Goal: Information Seeking & Learning: Learn about a topic

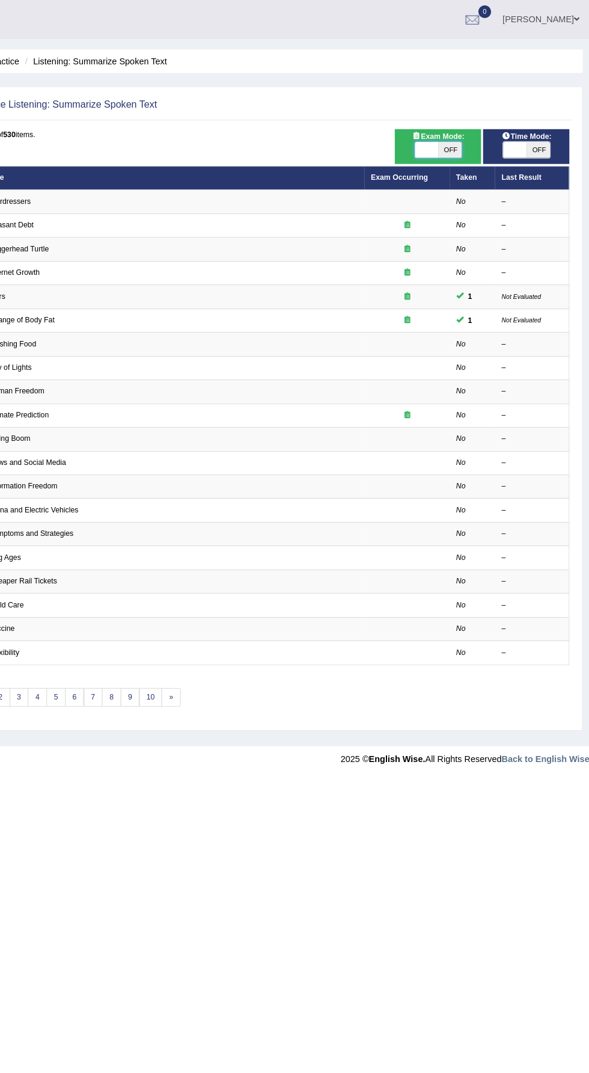
click at [543, 134] on span "OFF" at bounding box center [543, 135] width 21 height 14
checkbox input "true"
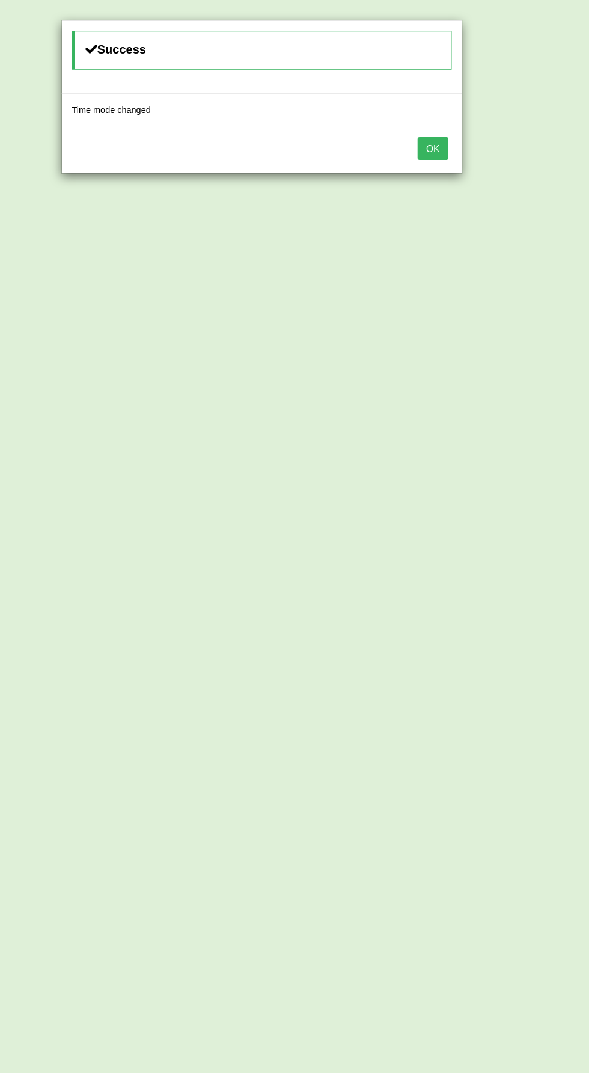
click at [448, 132] on button "OK" at bounding box center [449, 133] width 28 height 20
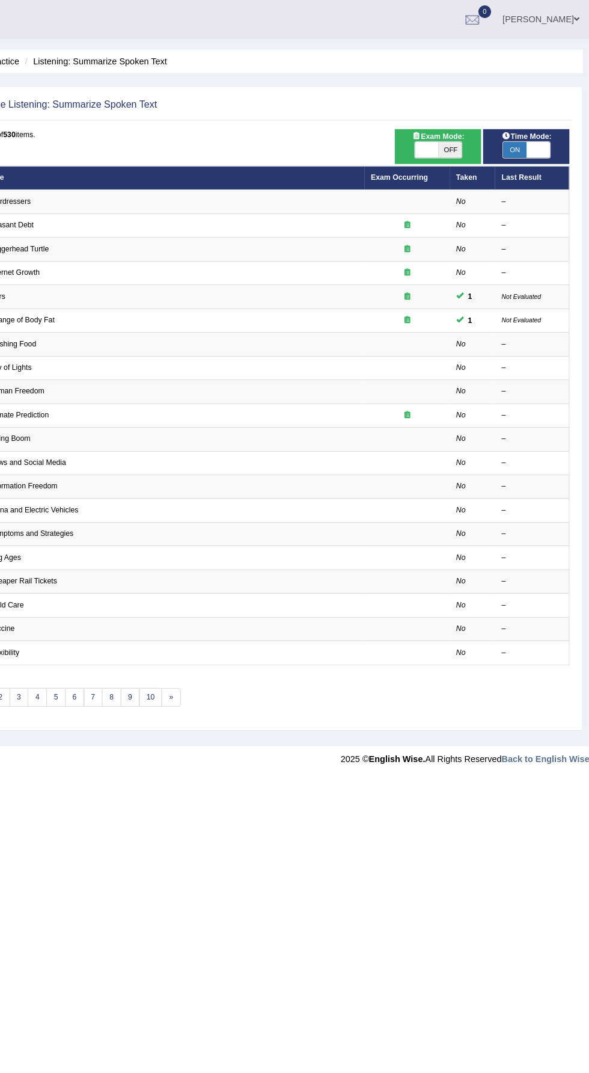
click at [448, 121] on span "Exam Mode:" at bounding box center [453, 122] width 55 height 11
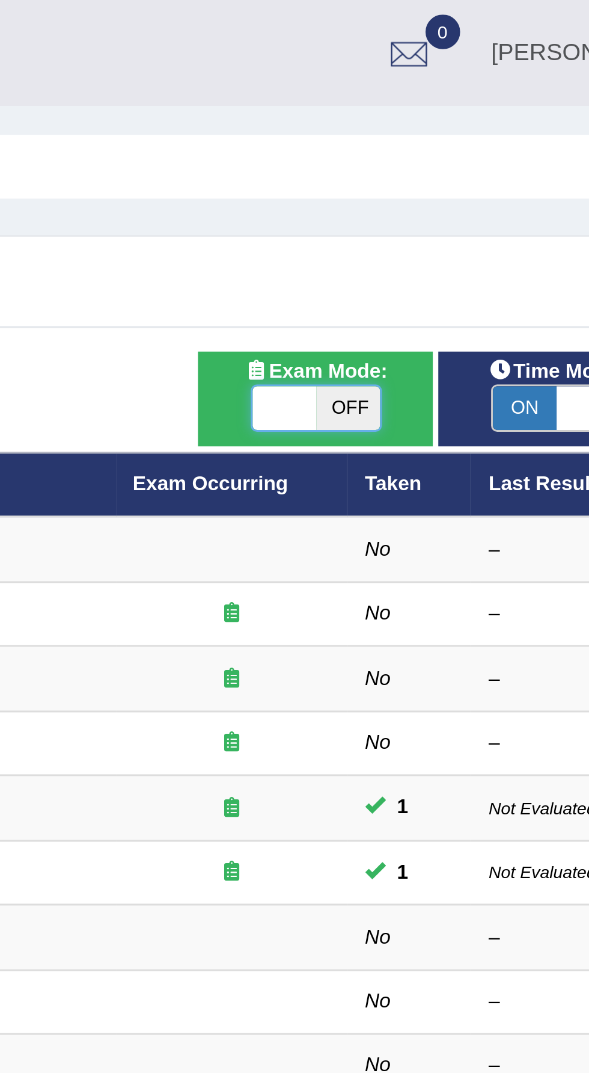
click at [455, 133] on span "OFF" at bounding box center [464, 135] width 21 height 14
checkbox input "true"
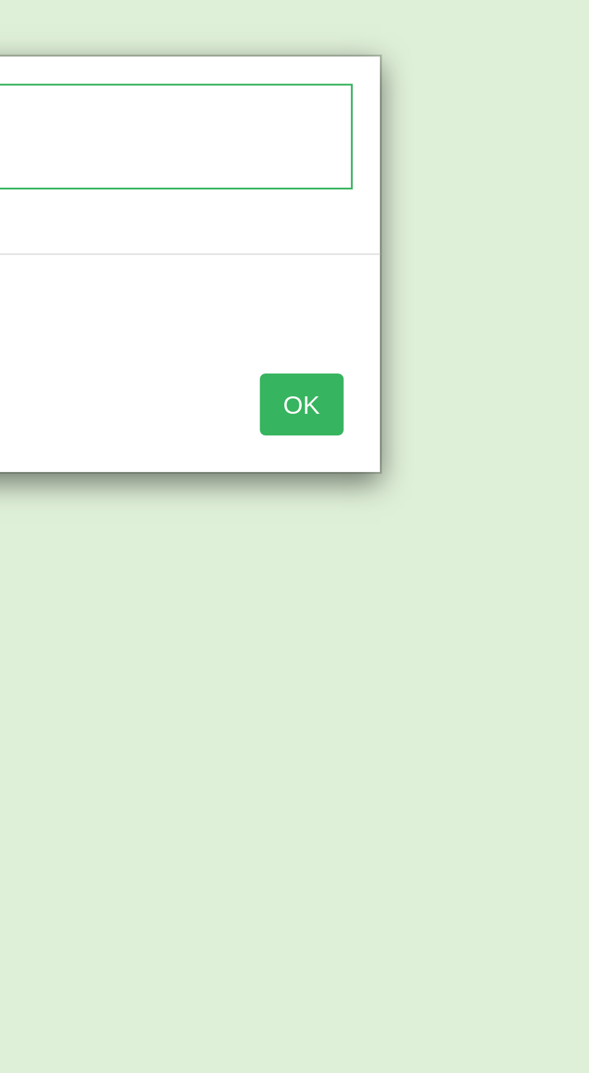
click at [453, 141] on button "OK" at bounding box center [449, 133] width 28 height 20
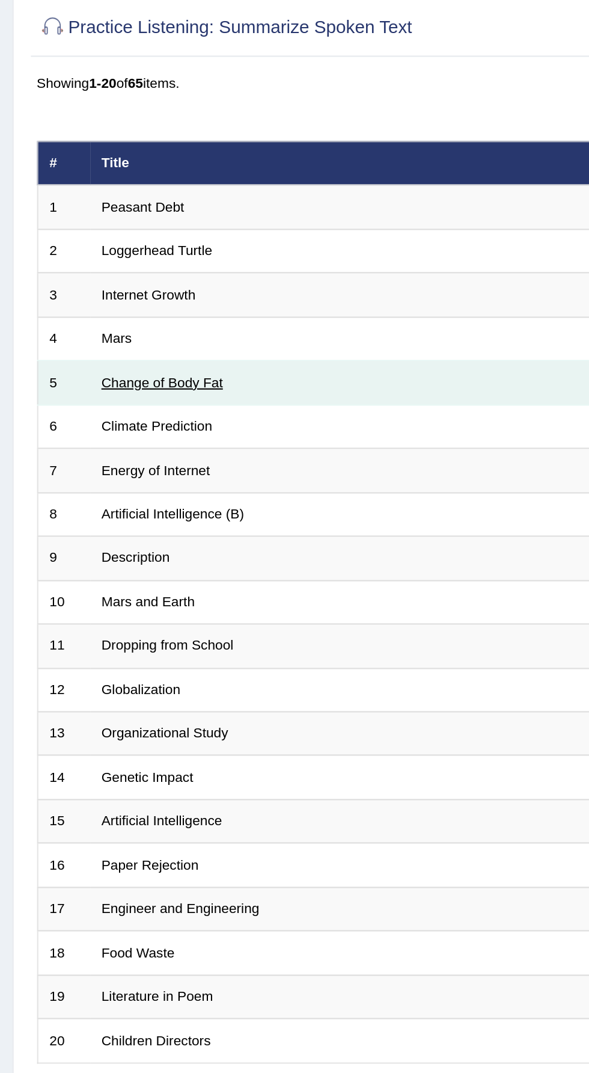
click at [79, 266] on link "Change of Body Fat" at bounding box center [78, 266] width 59 height 7
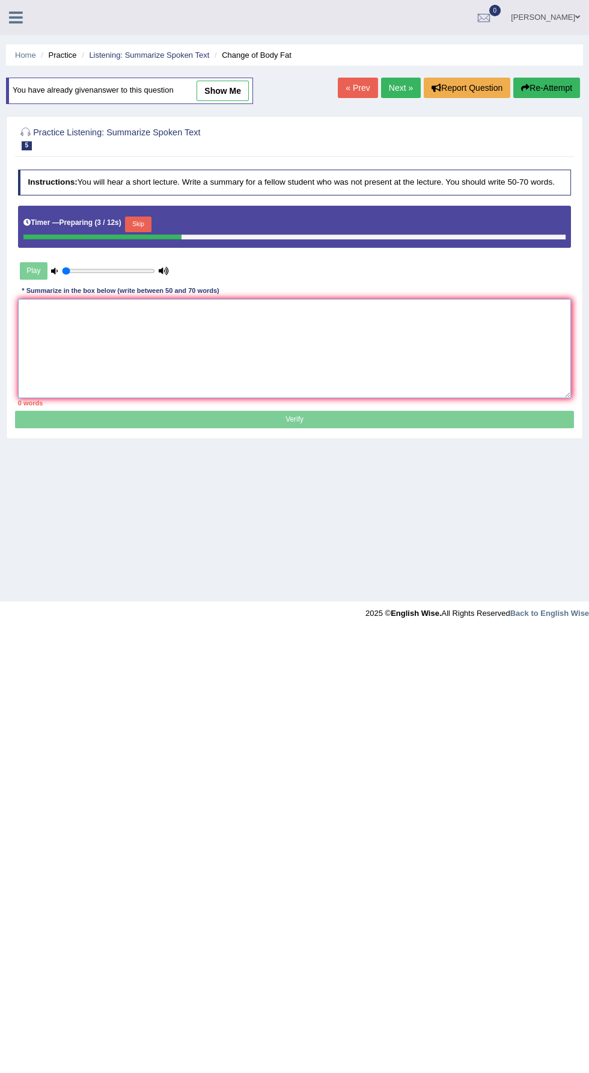
click at [306, 351] on textarea at bounding box center [295, 348] width 554 height 99
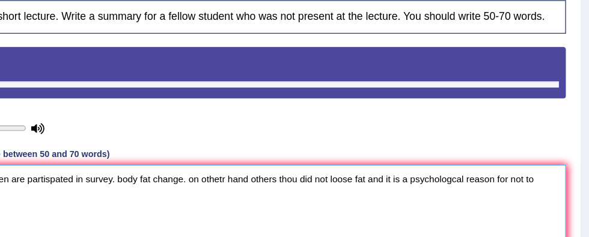
scroll to position [168, 0]
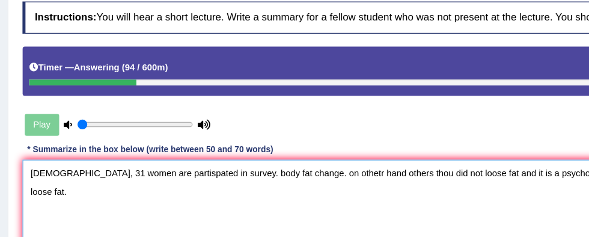
click at [19, 137] on textarea "canadian, 31 women are partispated in survey. body fat change. on othetr hand o…" at bounding box center [295, 177] width 554 height 99
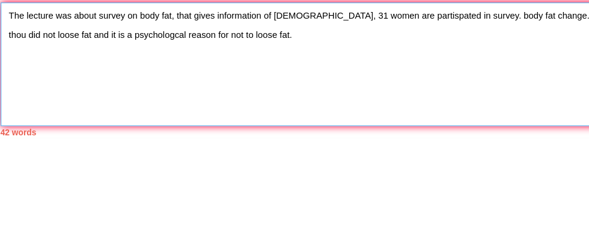
click at [267, 141] on textarea "The lecture was about survey on body fat, that gives information of canadian, 3…" at bounding box center [295, 177] width 554 height 99
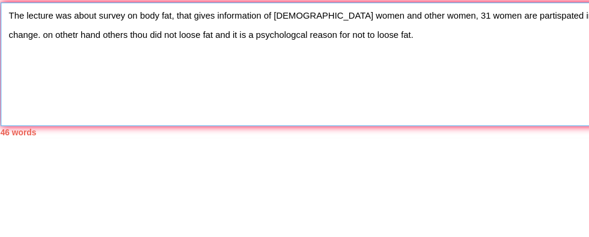
click at [349, 140] on textarea "The lecture was about survey on body fat, that gives information of canadian wo…" at bounding box center [295, 177] width 554 height 99
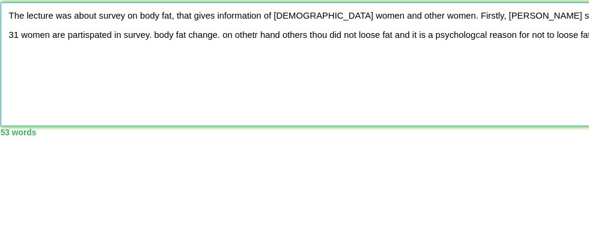
click at [480, 143] on textarea "The lecture was about survey on body fat, that gives information of canadian wo…" at bounding box center [295, 177] width 554 height 99
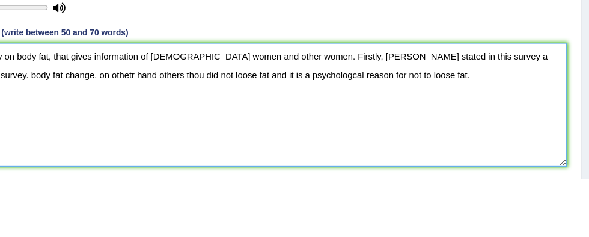
click at [473, 137] on textarea "The lecture was about survey on body fat, that gives information of canadian wo…" at bounding box center [295, 177] width 554 height 99
click at [537, 137] on textarea "The lecture was about survey on body fat, that gives information of canadian wo…" at bounding box center [295, 177] width 554 height 99
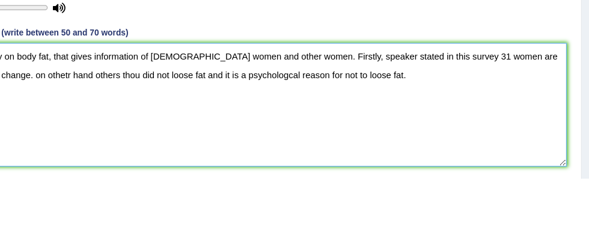
click at [543, 141] on textarea "The lecture was about survey on body fat, that gives information of canadian wo…" at bounding box center [295, 177] width 554 height 99
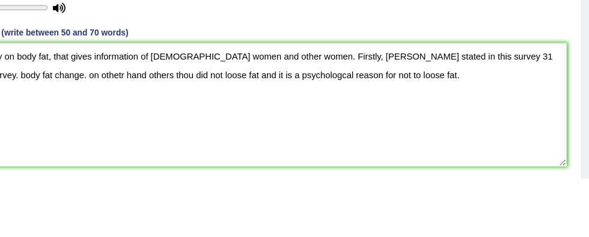
click at [555, 108] on div "Play" at bounding box center [295, 75] width 564 height 76
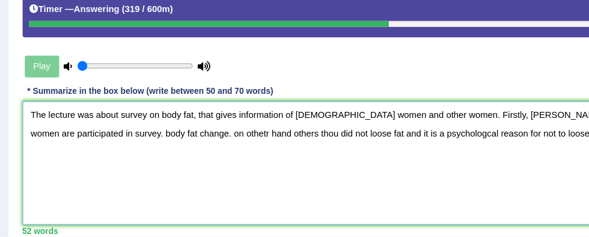
click at [42, 155] on textarea "The lecture was about survey on body fat, that gives information of canadian wo…" at bounding box center [295, 177] width 554 height 99
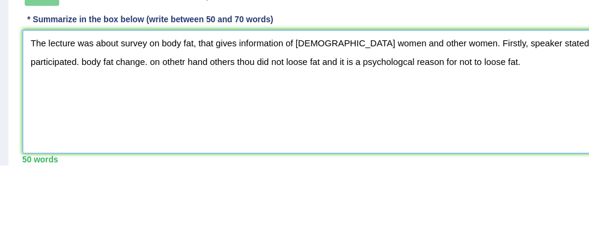
click at [25, 155] on textarea "The lecture was about survey on body fat, that gives information of canadian wo…" at bounding box center [295, 177] width 554 height 99
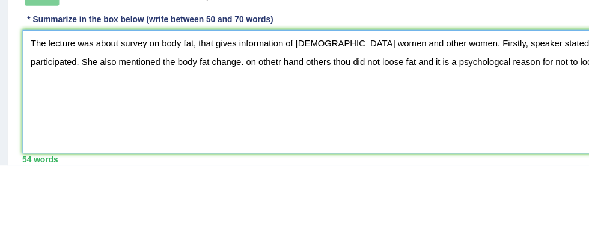
click at [149, 155] on textarea "The lecture was about survey on body fat, that gives information of canadian wo…" at bounding box center [295, 177] width 554 height 99
click at [149, 152] on textarea "The lecture was about survey on body fat, that gives information of canadian wo…" at bounding box center [295, 177] width 554 height 99
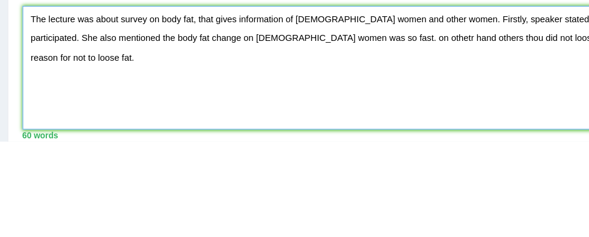
click at [259, 153] on textarea "The lecture was about survey on body fat, that gives information of canadian wo…" at bounding box center [295, 177] width 554 height 99
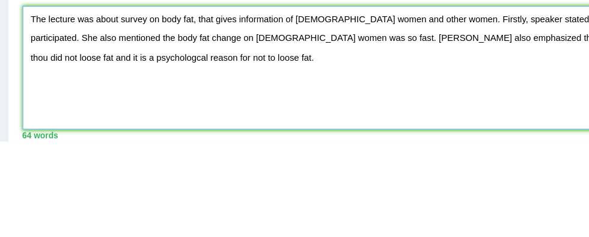
click at [383, 155] on textarea "The lecture was about survey on body fat, that gives information of canadian wo…" at bounding box center [295, 177] width 554 height 99
click at [384, 156] on textarea "The lecture was about survey on body fat, that gives information of canadian wo…" at bounding box center [295, 177] width 554 height 99
click at [423, 156] on textarea "The lecture was about survey on body fat, that gives information of canadian wo…" at bounding box center [295, 177] width 554 height 99
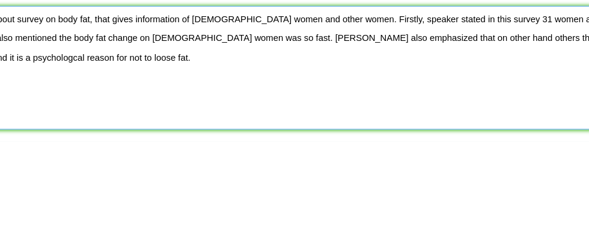
click at [368, 152] on textarea "The lecture was about survey on body fat, that gives information of canadian wo…" at bounding box center [295, 177] width 554 height 99
click at [435, 153] on textarea "The lecture was about survey on body fat, that gives information of canadian wo…" at bounding box center [295, 177] width 554 height 99
click at [443, 152] on textarea "The lecture was about survey on body fat, that gives information of canadian wo…" at bounding box center [295, 177] width 554 height 99
click at [541, 154] on textarea "The lecture was about survey on body fat, that gives information of canadian wo…" at bounding box center [295, 177] width 554 height 99
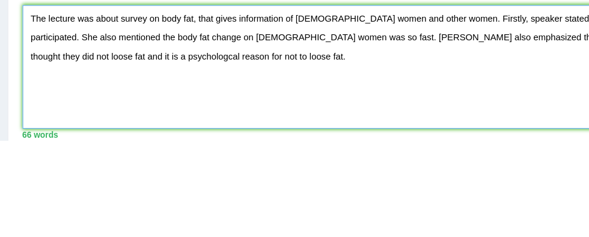
click at [58, 171] on textarea "The lecture was about survey on body fat, that gives information of canadian wo…" at bounding box center [295, 177] width 554 height 99
click at [175, 166] on textarea "The lecture was about survey on body fat, that gives information of canadian wo…" at bounding box center [295, 177] width 554 height 99
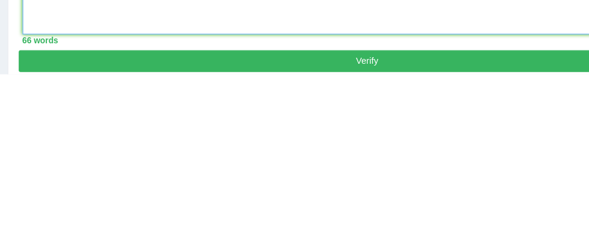
type textarea "The lecture was about survey on body fat, that gives information of canadian wo…"
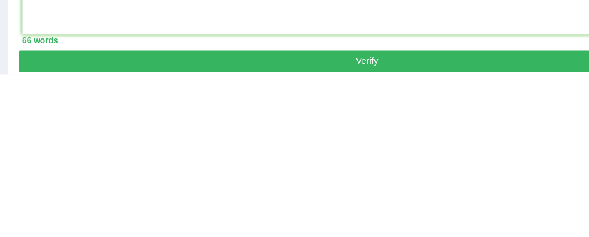
click at [387, 222] on button "Verify" at bounding box center [294, 226] width 559 height 17
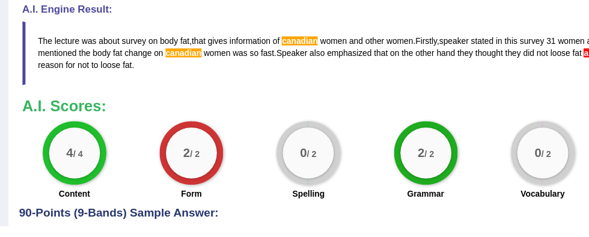
scroll to position [378, 0]
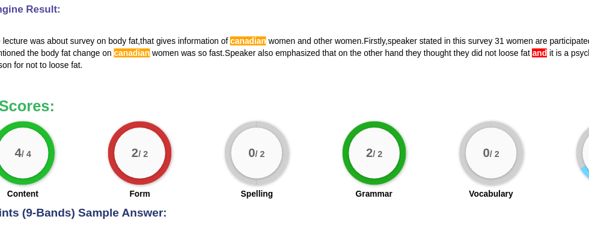
click at [239, 87] on span "canadian" at bounding box center [240, 88] width 29 height 7
click at [238, 87] on span "canadian" at bounding box center [240, 88] width 29 height 7
click at [238, 85] on span "canadian" at bounding box center [240, 88] width 29 height 7
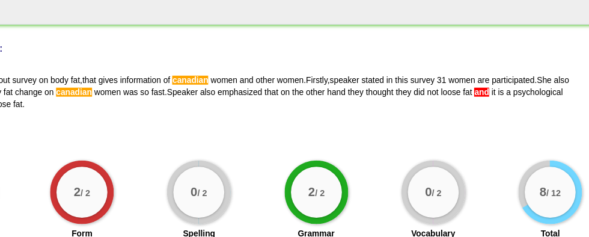
scroll to position [395, 0]
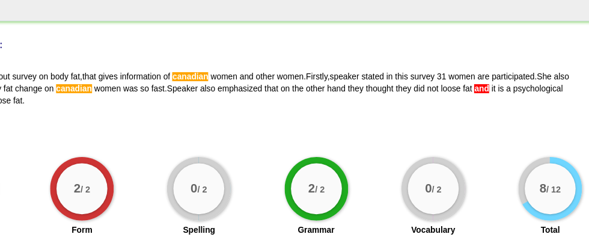
click at [473, 81] on span "and" at bounding box center [475, 81] width 12 height 7
click at [475, 82] on span "and" at bounding box center [475, 81] width 12 height 7
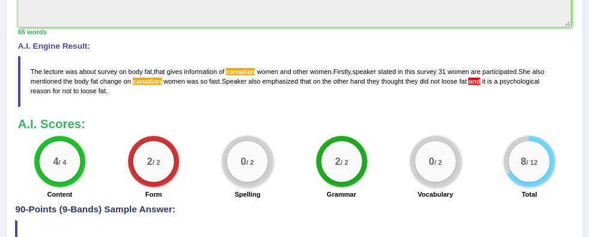
click at [467, 84] on span at bounding box center [468, 81] width 2 height 7
click at [467, 81] on span at bounding box center [468, 81] width 2 height 7
click at [467, 80] on span at bounding box center [468, 81] width 2 height 7
click at [242, 68] on span "canadian" at bounding box center [240, 71] width 29 height 7
click at [467, 82] on span at bounding box center [468, 81] width 2 height 7
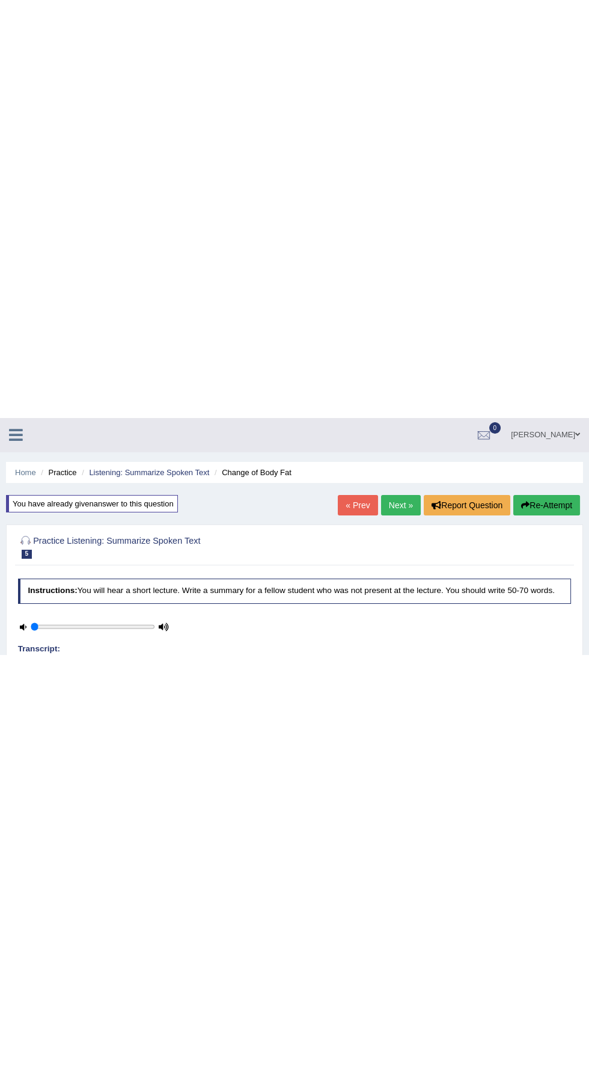
scroll to position [0, 0]
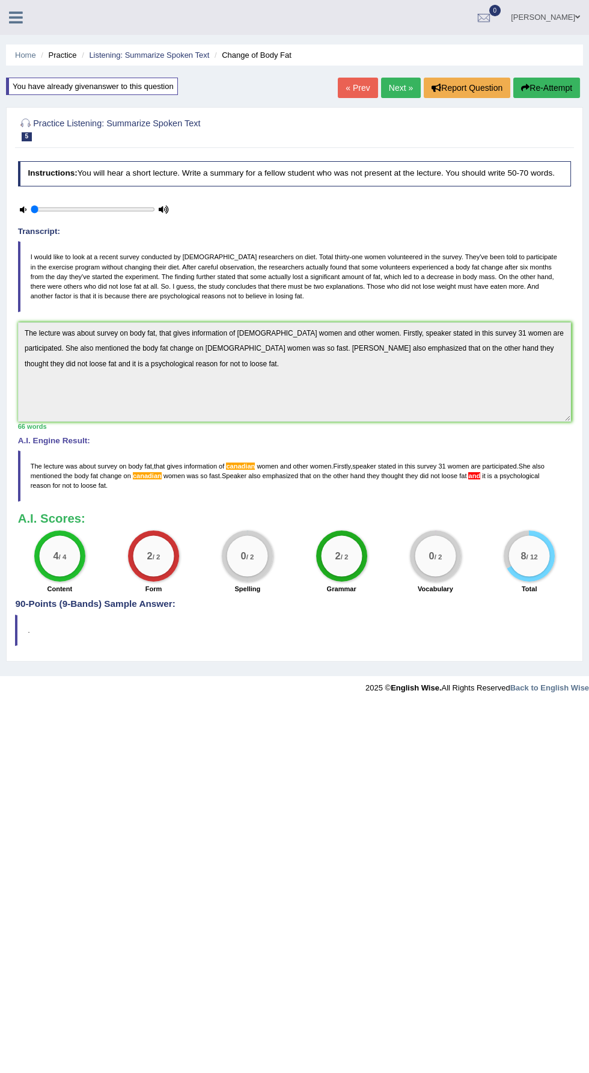
click at [479, 465] on span "are" at bounding box center [476, 466] width 10 height 7
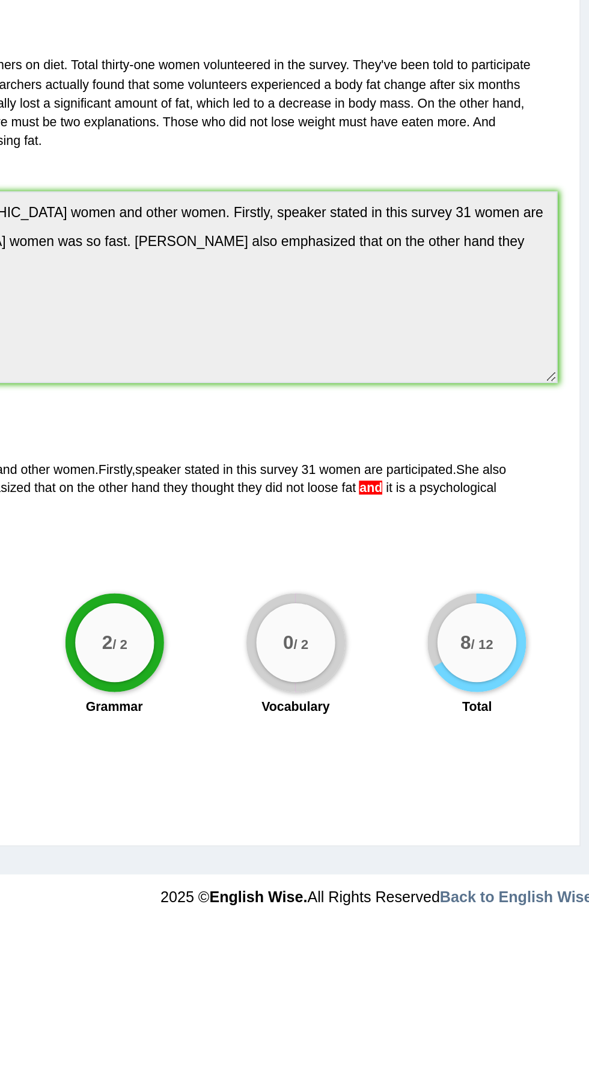
click at [483, 475] on span "it" at bounding box center [484, 475] width 4 height 7
click at [483, 473] on span "it" at bounding box center [484, 475] width 4 height 7
click at [475, 478] on span "and" at bounding box center [475, 475] width 12 height 7
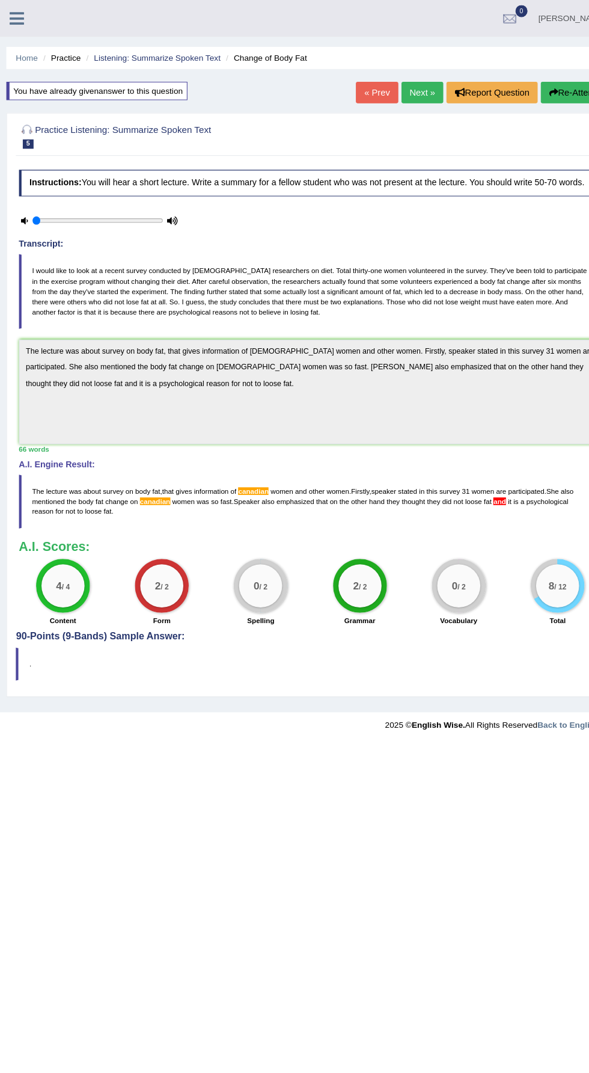
click at [223, 465] on span "of" at bounding box center [221, 466] width 5 height 7
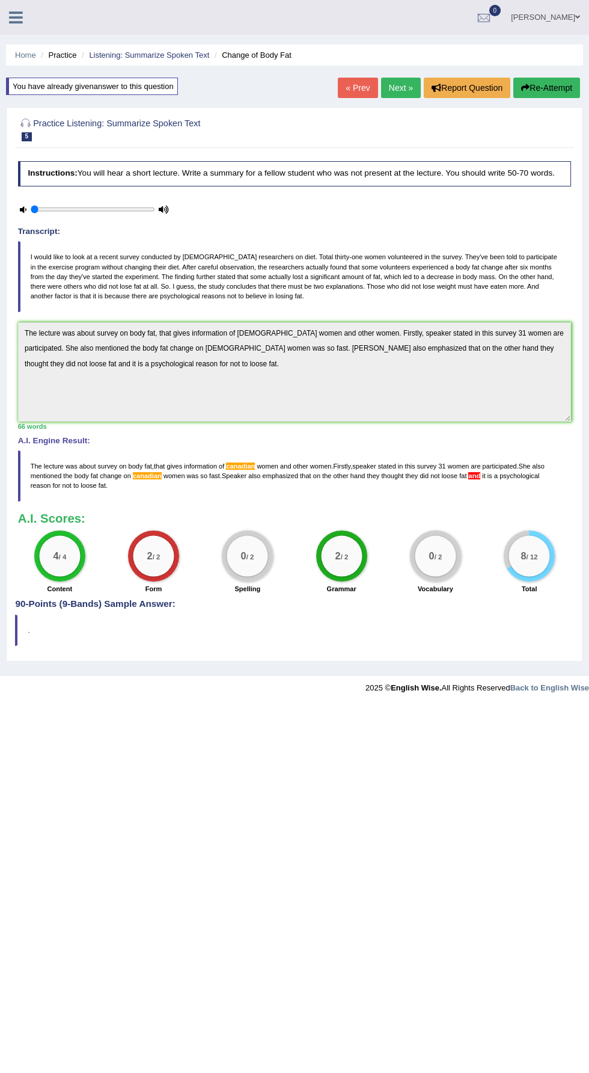
click at [403, 90] on link "Next »" at bounding box center [401, 88] width 40 height 20
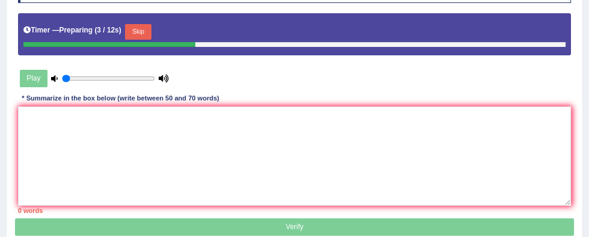
scroll to position [178, 0]
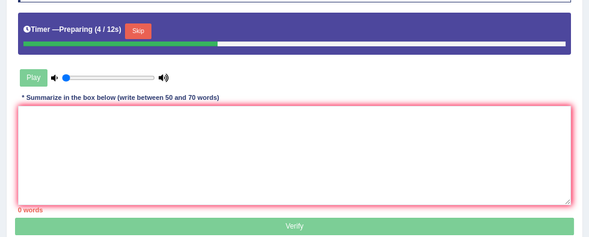
click at [140, 28] on button "Skip" at bounding box center [138, 31] width 26 height 16
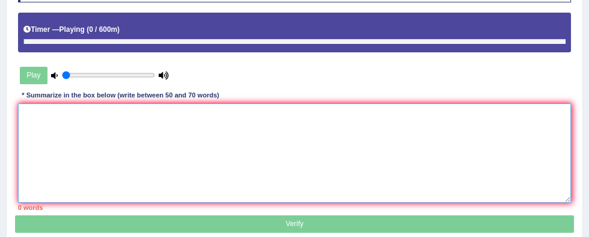
click at [103, 161] on textarea at bounding box center [295, 152] width 554 height 99
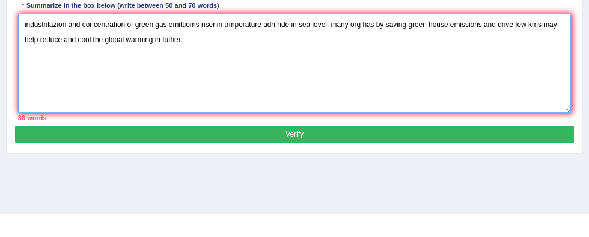
scroll to position [244, 0]
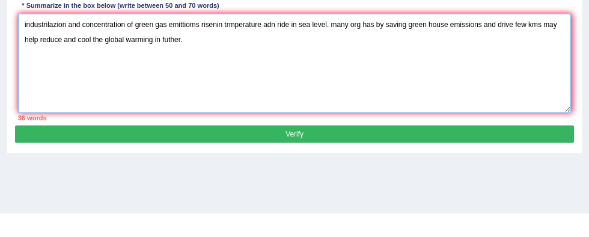
click at [38, 48] on textarea "industrilazion and concentration of green gas emittioms risenin trmperature adn…" at bounding box center [295, 86] width 554 height 99
click at [45, 52] on textarea "industrilazion and concentration of green gas emittioms risenin trmperature adn…" at bounding box center [295, 86] width 554 height 99
click at [55, 48] on textarea "industriliazion and concentration of green gas emittioms risenin trmperature ad…" at bounding box center [295, 86] width 554 height 99
click at [55, 46] on textarea "industrilizion and concentration of green gas emittioms risenin trmperature adn…" at bounding box center [295, 86] width 554 height 99
click at [203, 52] on textarea "industrilization and concentration of green gas emittioms risenin trmperature a…" at bounding box center [295, 86] width 554 height 99
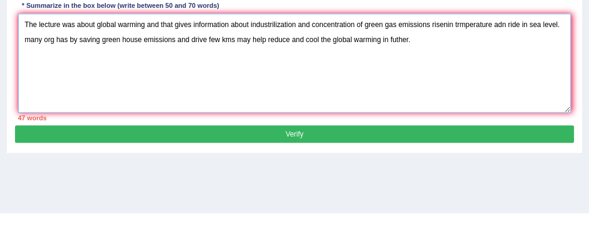
click at [281, 45] on textarea "The lecture was about global warming and that gives information about industril…" at bounding box center [295, 86] width 554 height 99
click at [435, 54] on textarea "The lecture was about global warming and that gives information about industril…" at bounding box center [295, 86] width 554 height 99
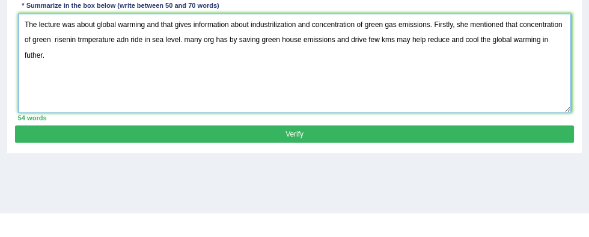
click at [384, 44] on textarea "The lecture was about global warming and that gives information about industril…" at bounding box center [295, 86] width 554 height 99
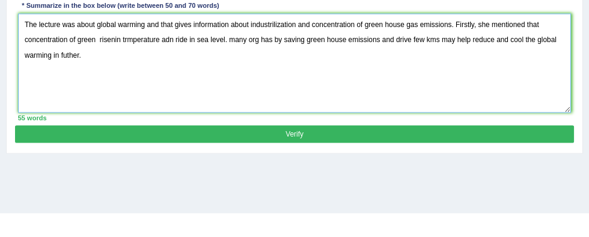
click at [100, 66] on textarea "The lecture was about global warming and that gives information about industril…" at bounding box center [295, 86] width 554 height 99
click at [101, 66] on textarea "The lecture was about global warming and that gives information about industril…" at bounding box center [295, 86] width 554 height 99
click at [172, 72] on textarea "The lecture was about global warming and that gives information about industril…" at bounding box center [295, 86] width 554 height 99
click at [179, 64] on textarea "The lecture was about global warming and that gives information about industril…" at bounding box center [295, 86] width 554 height 99
click at [185, 67] on textarea "The lecture was about global warming and that gives information about industril…" at bounding box center [295, 86] width 554 height 99
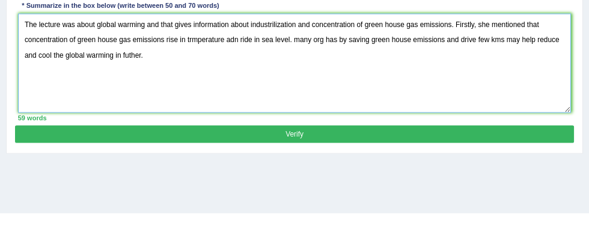
click at [203, 64] on textarea "The lecture was about global warming and that gives information about industril…" at bounding box center [295, 86] width 554 height 99
click at [242, 65] on textarea "The lecture was about global warming and that gives information about industril…" at bounding box center [295, 86] width 554 height 99
click at [253, 63] on textarea "The lecture was about global warming and that gives information about industril…" at bounding box center [295, 86] width 554 height 99
click at [301, 57] on textarea "The lecture was about global warming and that gives information about industril…" at bounding box center [295, 86] width 554 height 99
click at [292, 66] on textarea "The lecture was about global warming and that gives information about industril…" at bounding box center [295, 86] width 554 height 99
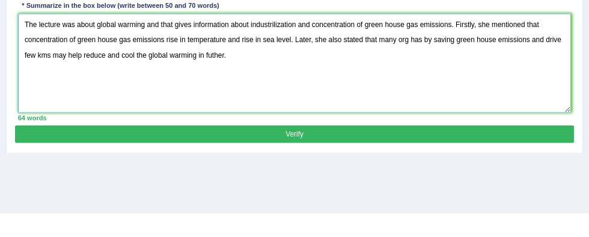
click at [405, 63] on textarea "The lecture was about global warming and that gives information about industril…" at bounding box center [295, 86] width 554 height 99
click at [454, 70] on textarea "The lecture was about global warming and that gives information about industril…" at bounding box center [295, 86] width 554 height 99
click at [458, 64] on textarea "The lecture was about global warming and that gives information about industril…" at bounding box center [295, 86] width 554 height 99
click at [561, 64] on textarea "The lecture was about global warming and that gives information about industril…" at bounding box center [295, 86] width 554 height 99
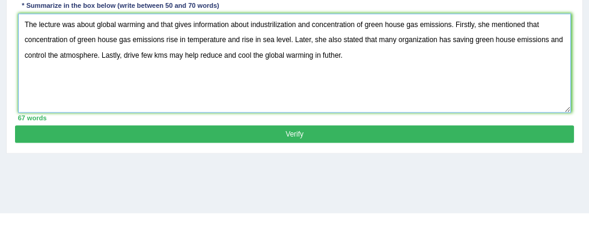
click at [313, 63] on textarea "The lecture was about global warming and that gives information about industril…" at bounding box center [295, 86] width 554 height 99
click at [309, 64] on textarea "The lecture was about global warming and that gives information about industril…" at bounding box center [295, 86] width 554 height 99
click at [135, 82] on textarea "The lecture was about global warming and that gives information about industril…" at bounding box center [295, 86] width 554 height 99
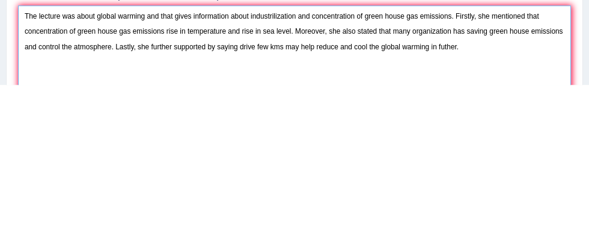
scroll to position [124, 0]
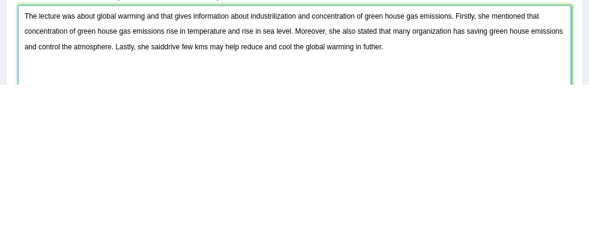
type textarea "The lecture was about global warming and that gives information about industril…"
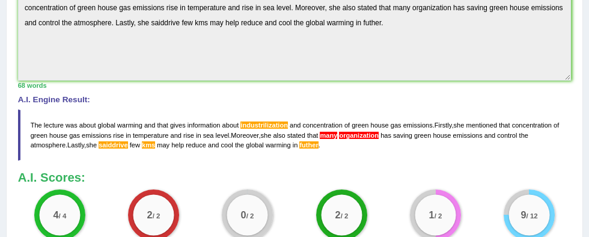
scroll to position [408, 0]
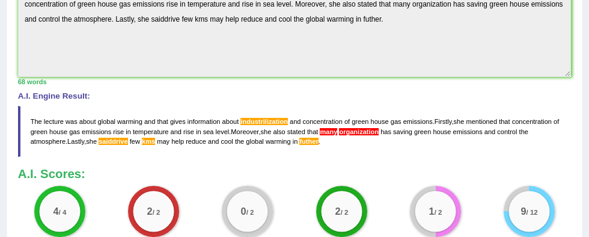
click at [337, 132] on span "many" at bounding box center [328, 131] width 17 height 7
click at [364, 130] on span "organization" at bounding box center [359, 131] width 40 height 7
click at [365, 131] on span "organization" at bounding box center [359, 131] width 40 height 7
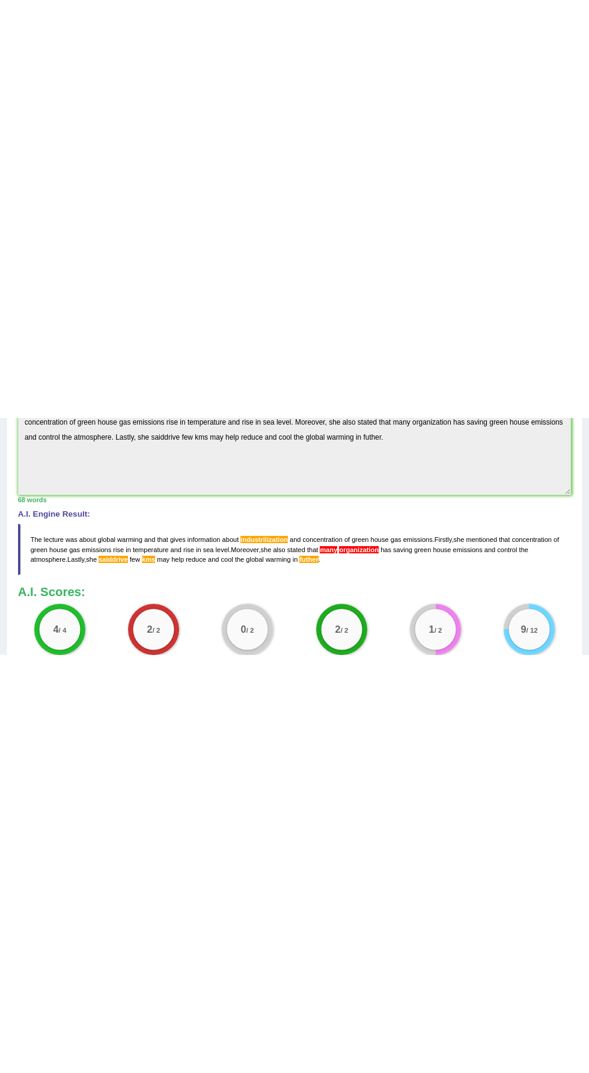
scroll to position [0, 0]
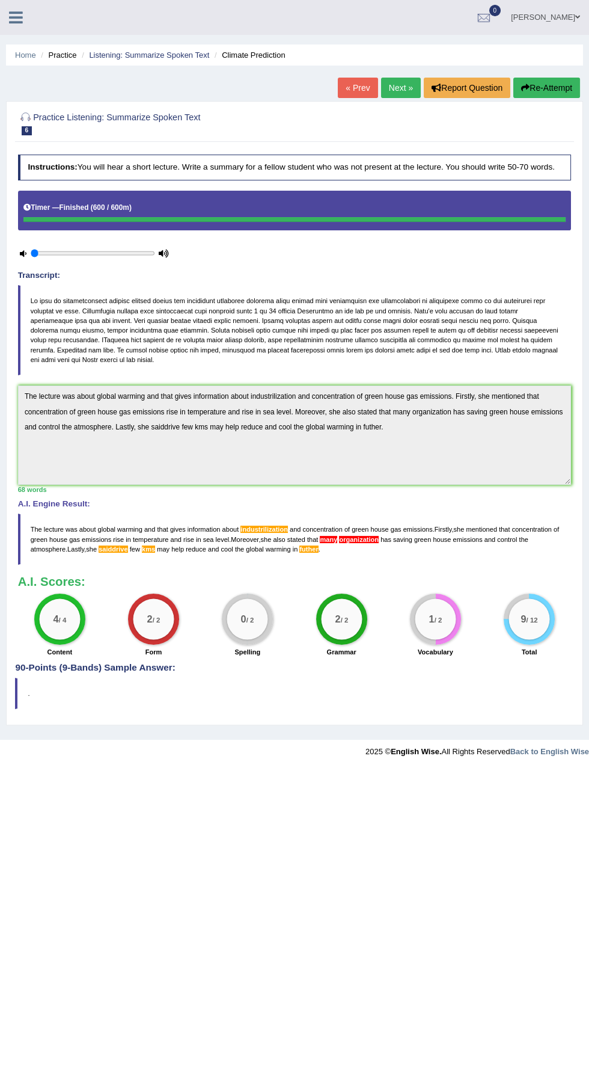
click at [64, 55] on li "Practice" at bounding box center [57, 54] width 38 height 11
click at [28, 51] on link "Home" at bounding box center [25, 55] width 21 height 9
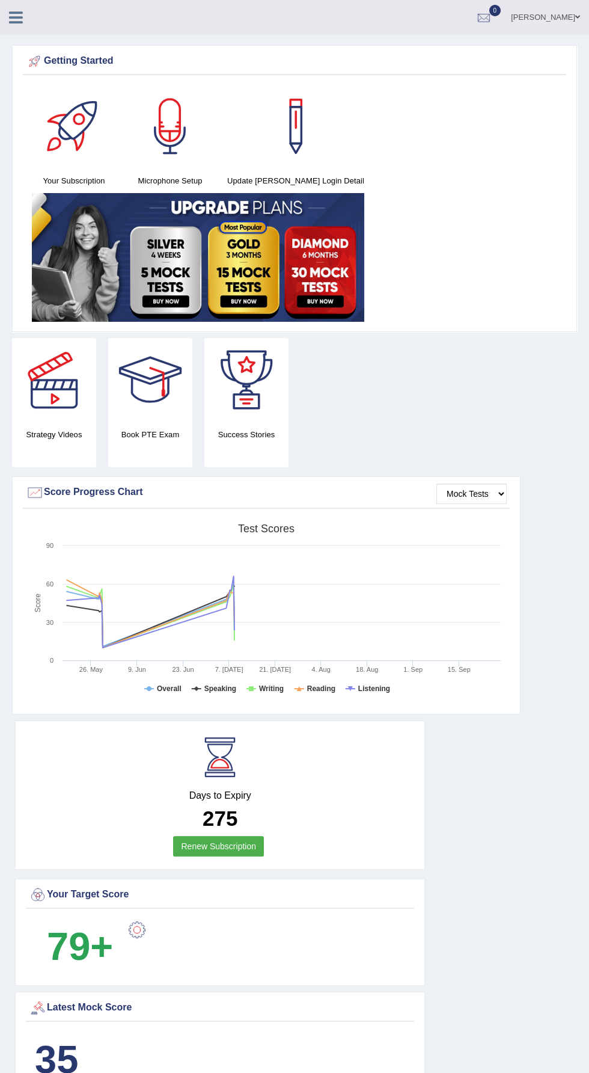
click at [16, 17] on icon at bounding box center [16, 18] width 14 height 16
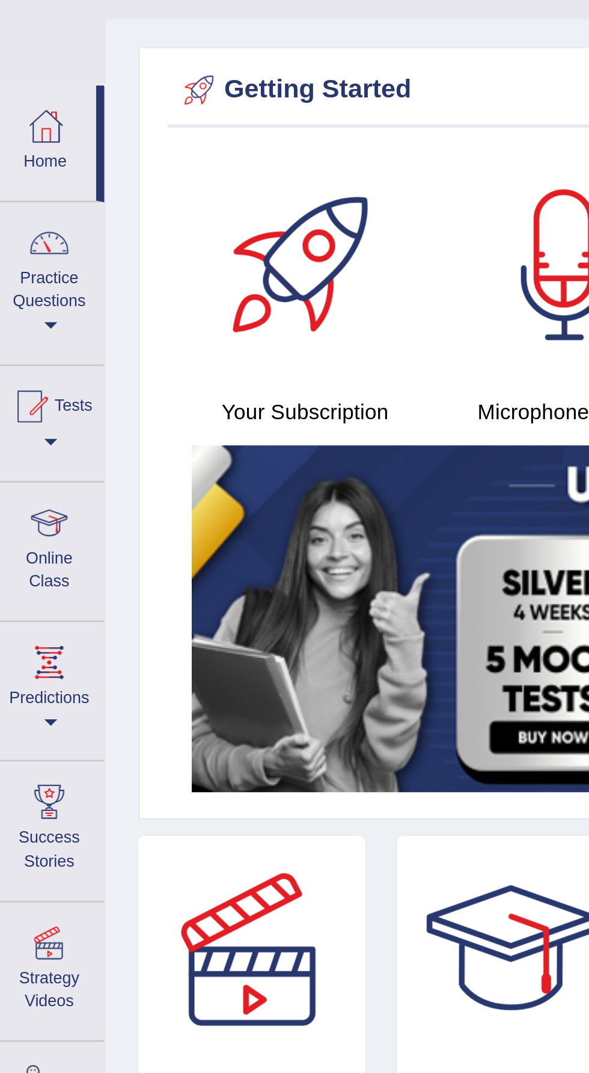
click at [26, 133] on link "Practice Questions" at bounding box center [21, 131] width 41 height 57
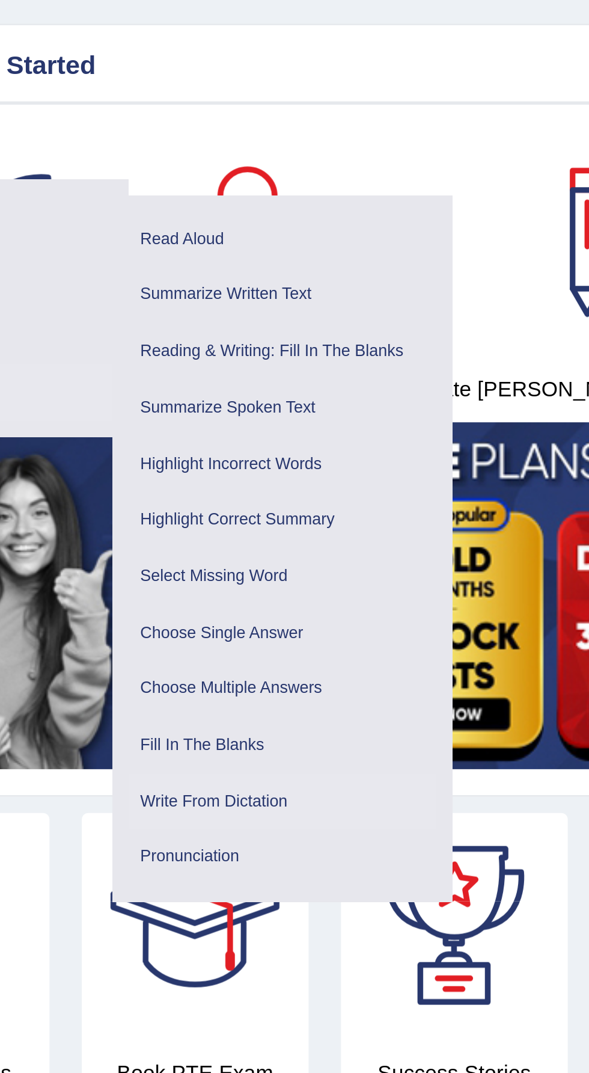
click at [233, 334] on link "Write From Dictation" at bounding box center [225, 334] width 114 height 21
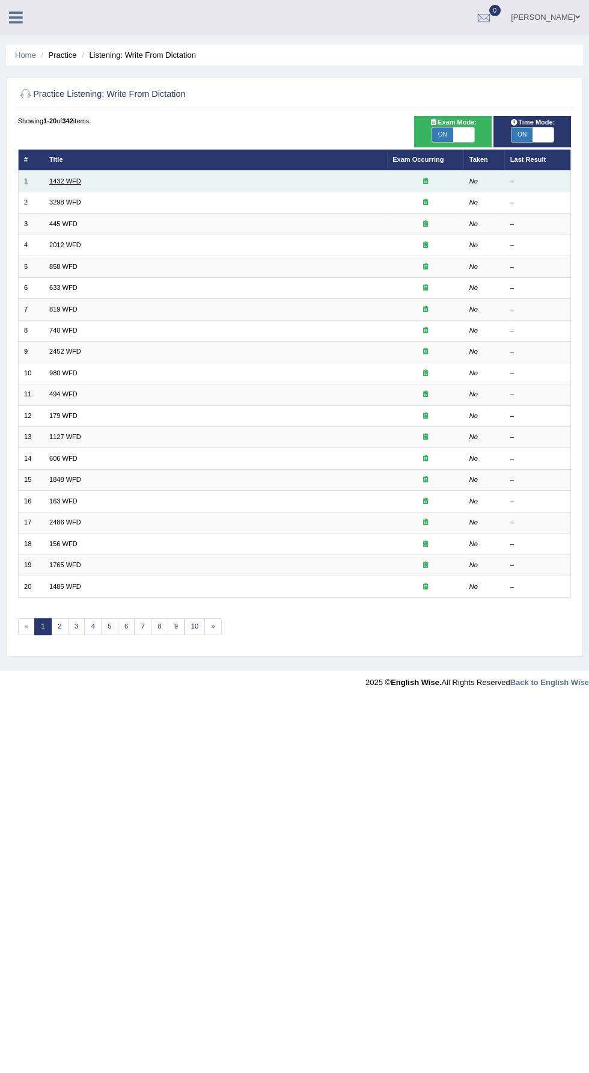
click at [60, 181] on link "1432 WFD" at bounding box center [65, 180] width 32 height 7
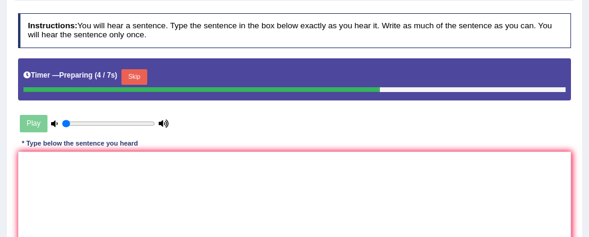
scroll to position [154, 0]
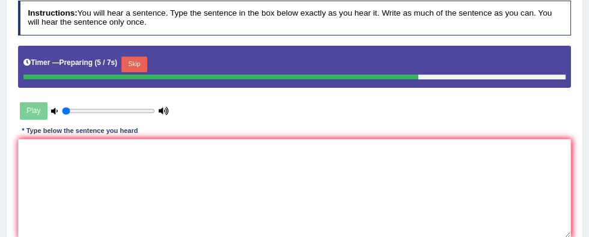
click at [138, 64] on button "Skip" at bounding box center [135, 65] width 26 height 16
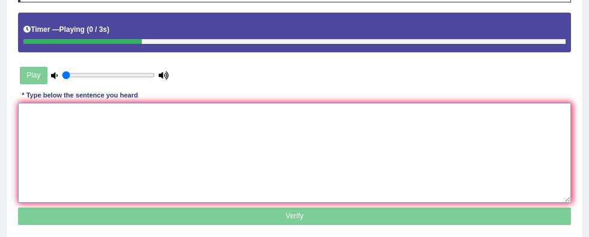
click at [483, 141] on textarea at bounding box center [295, 152] width 554 height 99
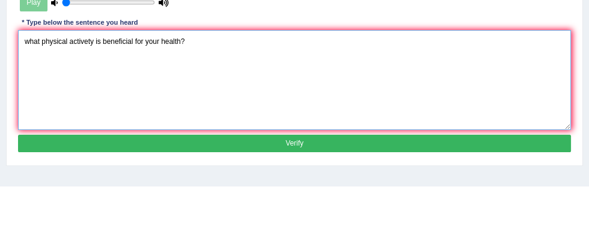
scroll to position [0, 0]
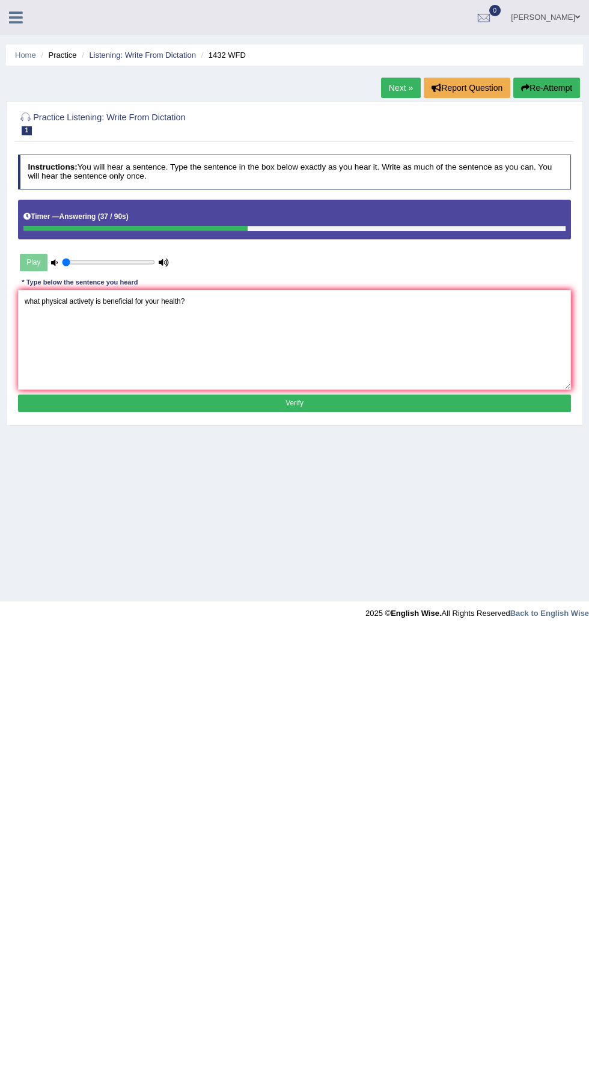
click at [278, 618] on div at bounding box center [294, 609] width 589 height 17
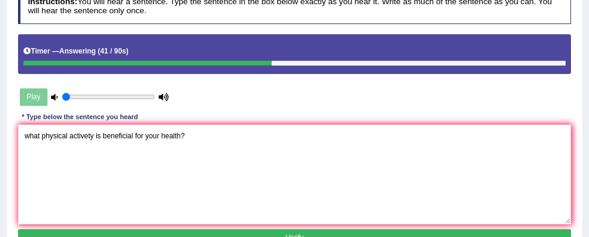
scroll to position [165, 0]
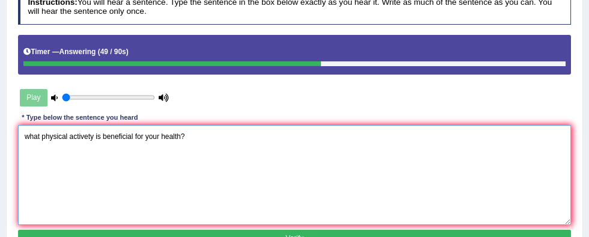
click at [91, 138] on textarea "what physical activety is beneficial for your health?" at bounding box center [295, 174] width 554 height 99
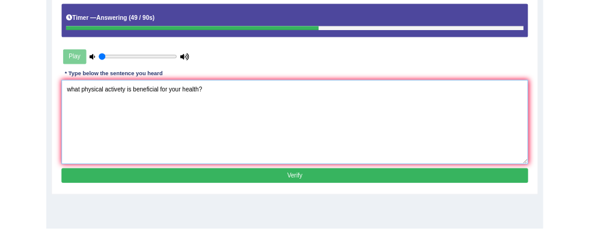
scroll to position [185, 0]
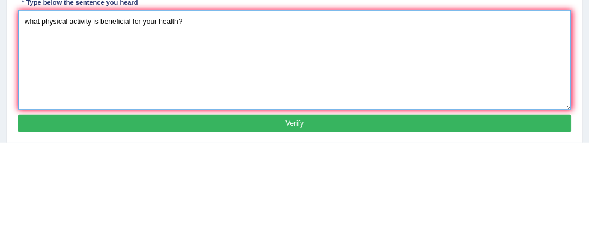
click at [224, 119] on textarea "what physical activity is beneficial for your health?" at bounding box center [295, 154] width 554 height 99
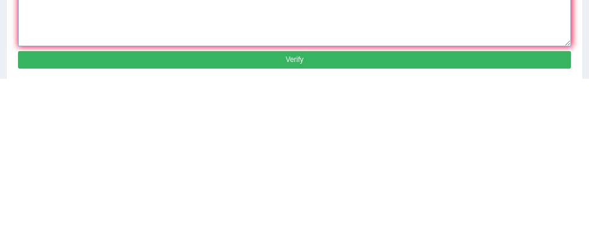
scroll to position [186, 0]
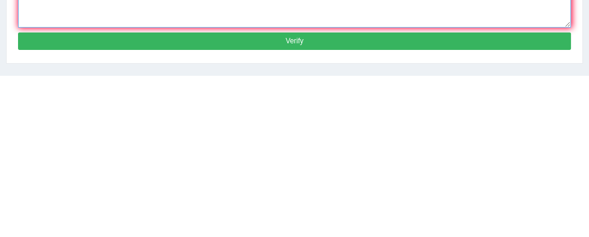
type textarea "what physical activity is beneficial for your health?"
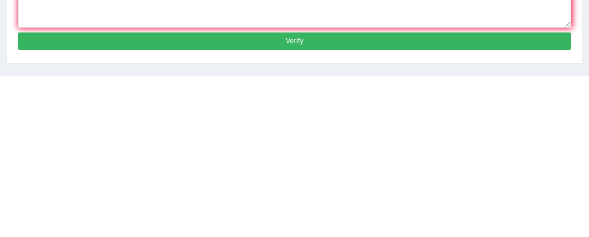
click at [458, 201] on button "Verify" at bounding box center [295, 202] width 554 height 17
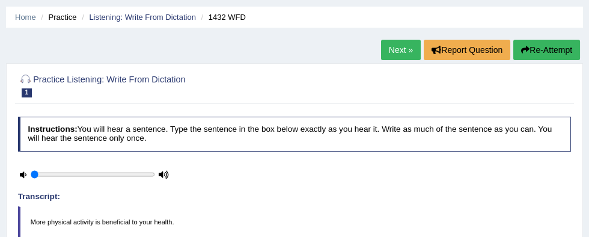
scroll to position [0, 0]
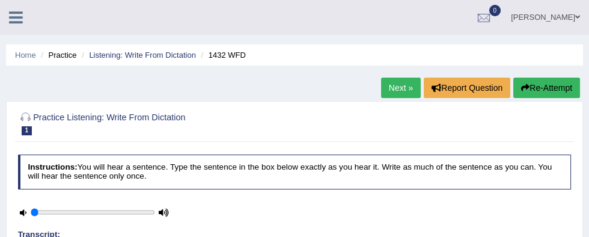
click at [395, 96] on link "Next »" at bounding box center [401, 88] width 40 height 20
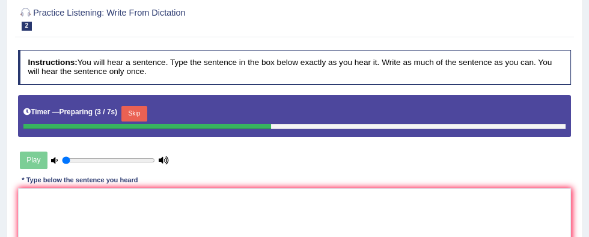
scroll to position [108, 0]
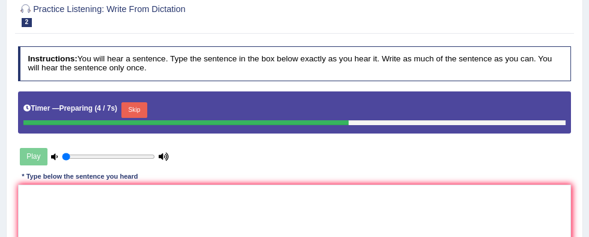
click at [134, 109] on button "Skip" at bounding box center [135, 110] width 26 height 16
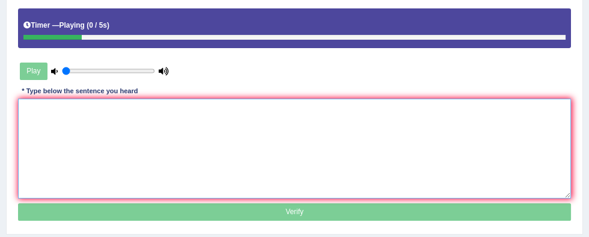
click at [484, 148] on textarea at bounding box center [295, 148] width 554 height 99
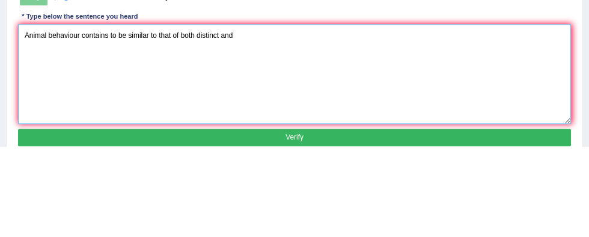
scroll to position [176, 0]
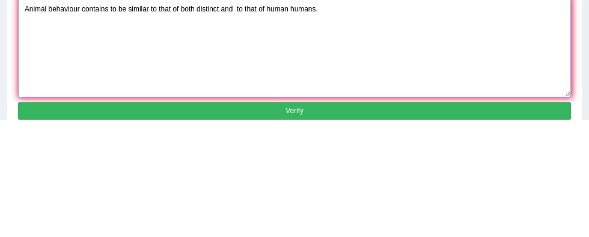
type textarea "Animal behaviour contains to be similar to that of both distinct and to that of…"
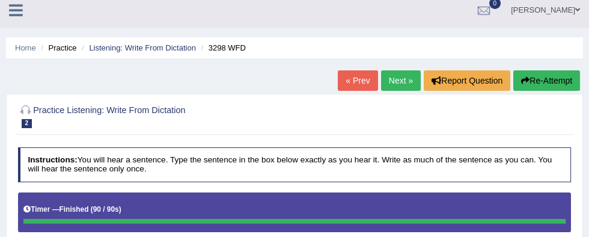
scroll to position [0, 0]
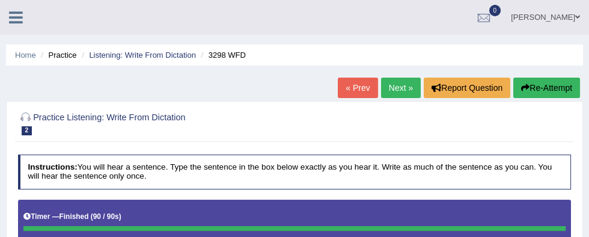
click at [399, 91] on link "Next »" at bounding box center [401, 88] width 40 height 20
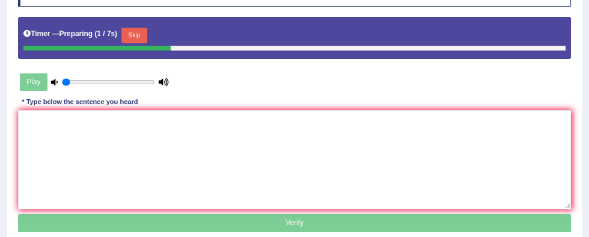
scroll to position [182, 0]
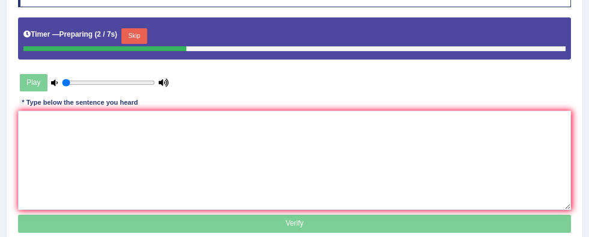
click at [135, 33] on button "Skip" at bounding box center [135, 36] width 26 height 16
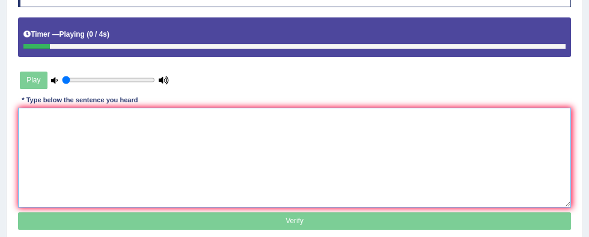
click at [480, 165] on textarea at bounding box center [295, 157] width 554 height 99
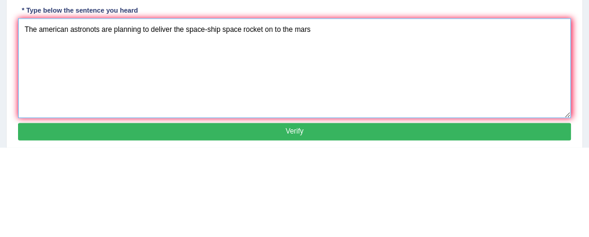
type textarea "The american astronots are planning to deliver the space-ship space rocket on t…"
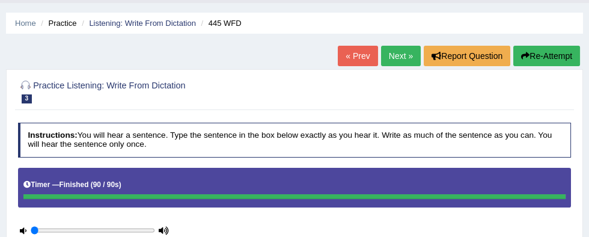
scroll to position [42, 0]
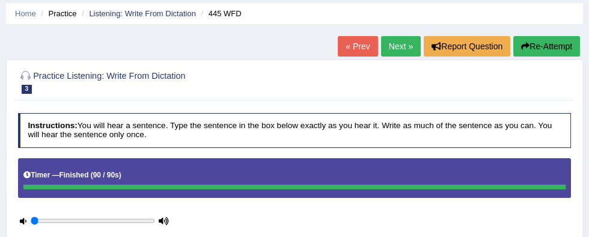
click at [395, 48] on link "Next »" at bounding box center [401, 46] width 40 height 20
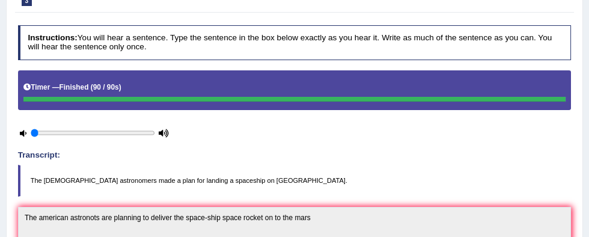
scroll to position [148, 0]
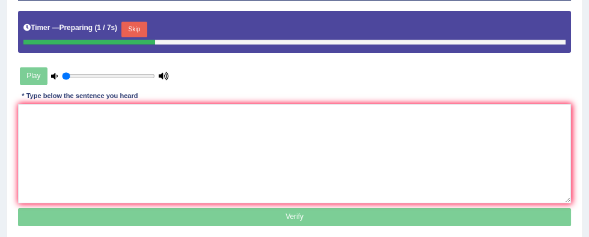
scroll to position [189, 0]
click at [133, 27] on button "Skip" at bounding box center [135, 30] width 26 height 16
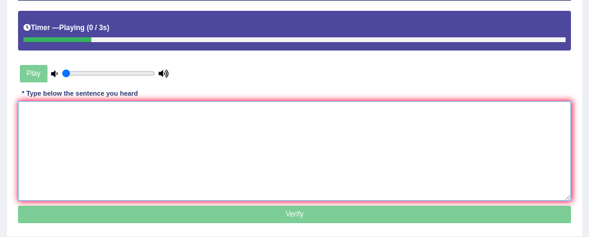
click at [467, 153] on textarea at bounding box center [295, 150] width 554 height 99
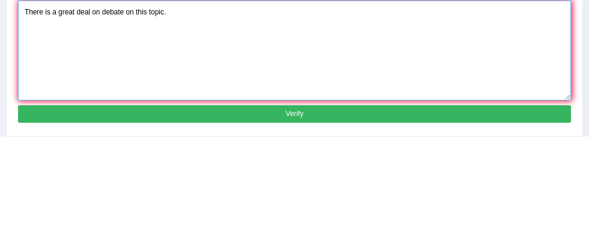
click at [101, 119] on textarea "There is a great deal on debate on this topic." at bounding box center [295, 150] width 554 height 99
click at [142, 115] on textarea "There is a great deal on the debate on this topic." at bounding box center [295, 150] width 554 height 99
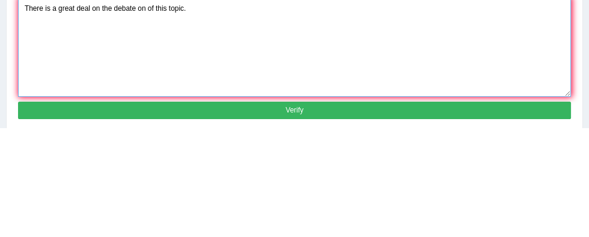
scroll to position [184, 0]
click at [129, 115] on textarea "There is a great deal on the debate on of this topic." at bounding box center [295, 155] width 554 height 99
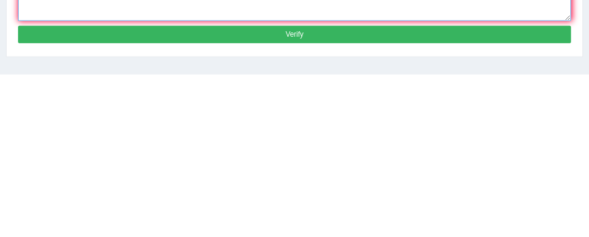
type textarea "There is a great deal on the debate debates on of this topic."
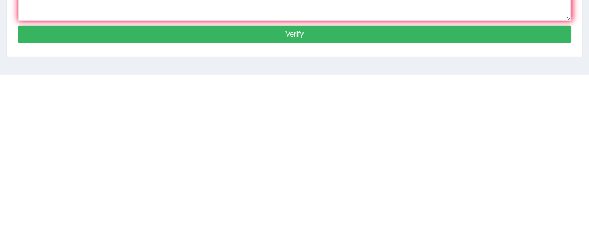
click at [494, 192] on button "Verify" at bounding box center [295, 196] width 554 height 17
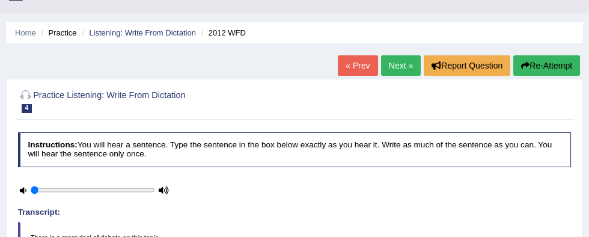
scroll to position [37, 0]
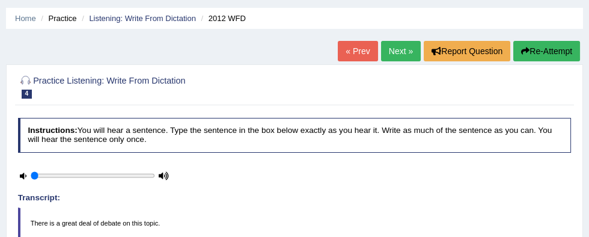
click at [395, 57] on link "Next »" at bounding box center [401, 51] width 40 height 20
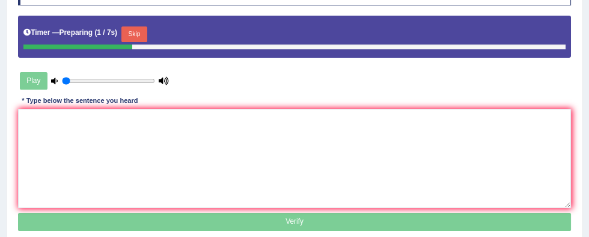
scroll to position [183, 0]
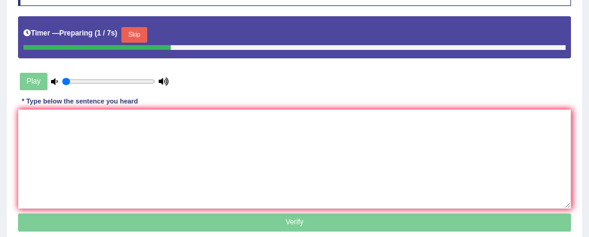
click at [140, 35] on button "Skip" at bounding box center [135, 35] width 26 height 16
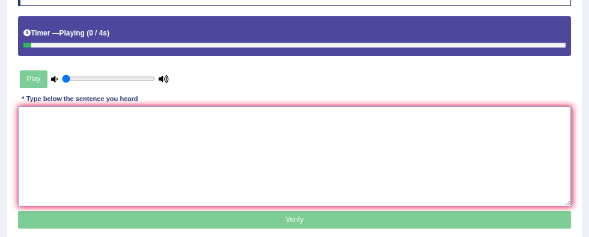
click at [479, 176] on textarea at bounding box center [295, 155] width 554 height 99
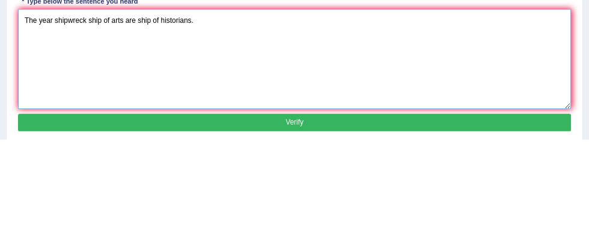
click at [122, 124] on textarea "The year shipwreck ship of arts are ship of historians." at bounding box center [295, 155] width 554 height 99
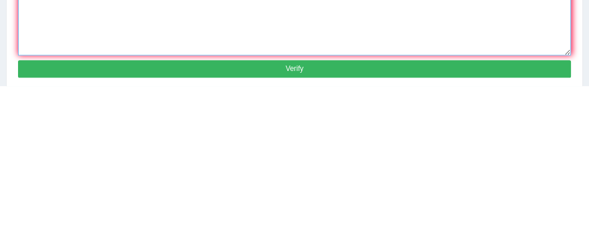
type textarea "The year shipwreck ship of artifacts arti facts are ship of historians."
click at [493, 213] on button "Verify" at bounding box center [295, 219] width 554 height 17
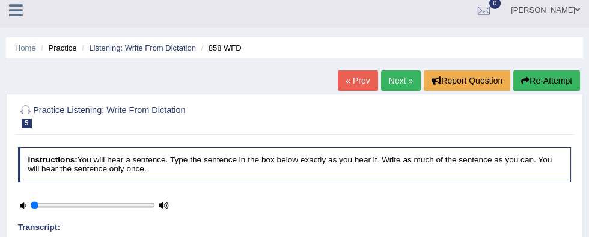
scroll to position [7, 0]
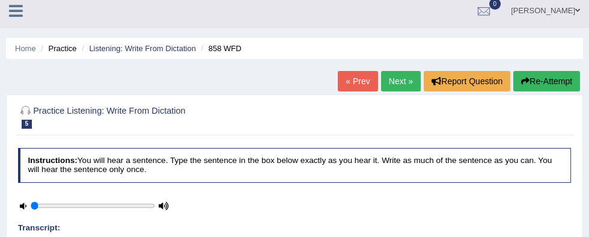
click at [402, 80] on link "Next »" at bounding box center [401, 81] width 40 height 20
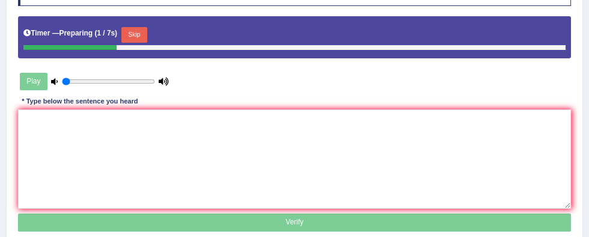
scroll to position [185, 0]
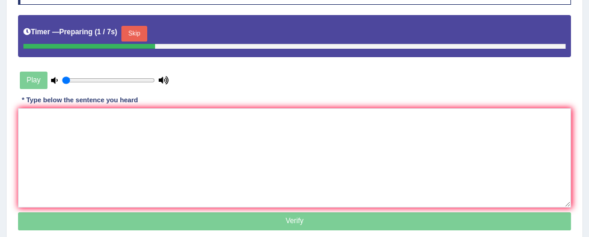
click at [135, 32] on button "Skip" at bounding box center [135, 34] width 26 height 16
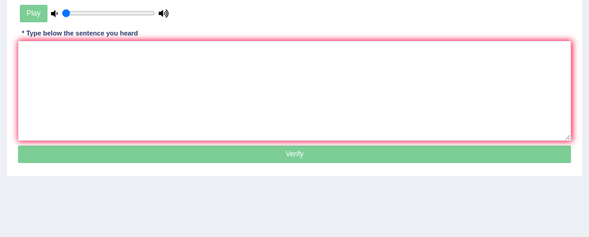
scroll to position [265, 0]
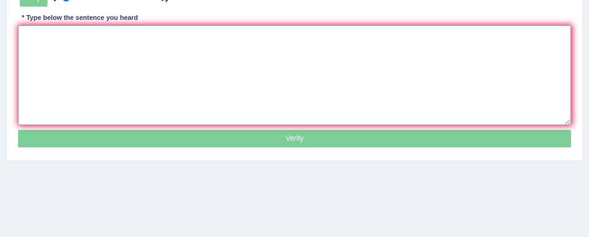
click at [491, 76] on textarea at bounding box center [295, 74] width 554 height 99
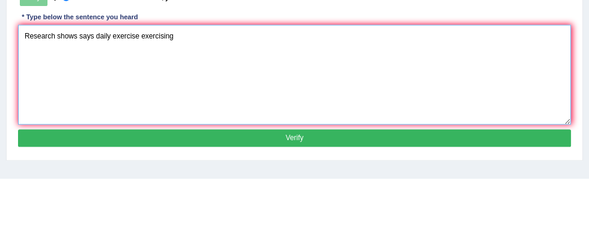
scroll to position [207, 0]
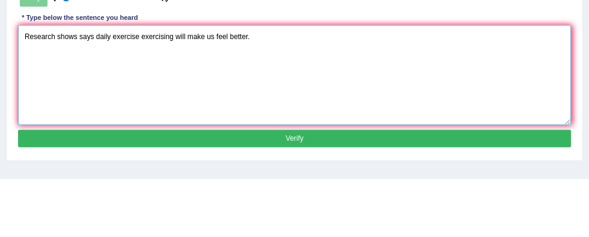
click at [158, 96] on textarea "Research shows says daily exercise exercising will make us feel better." at bounding box center [295, 132] width 554 height 99
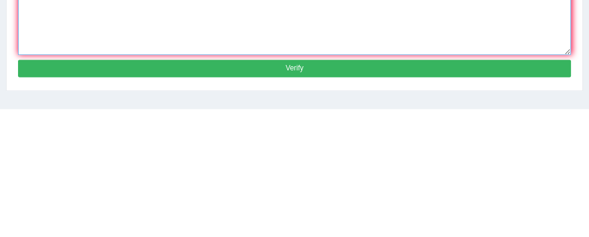
type textarea "Research shows says daily exercise exercising will make us feel better."
click at [470, 191] on button "Verify" at bounding box center [295, 196] width 554 height 17
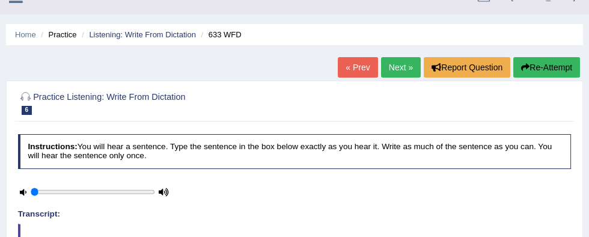
scroll to position [19, 0]
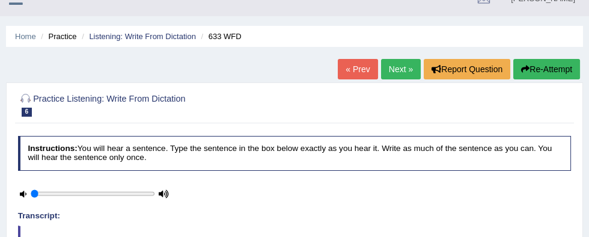
click at [401, 64] on link "Next »" at bounding box center [401, 69] width 40 height 20
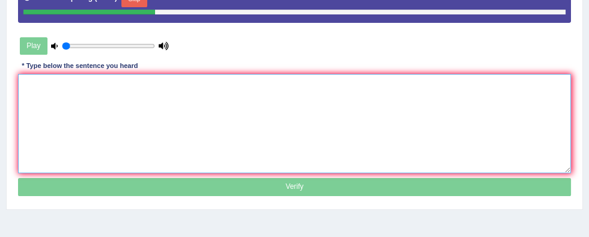
click at [477, 131] on textarea at bounding box center [295, 123] width 554 height 99
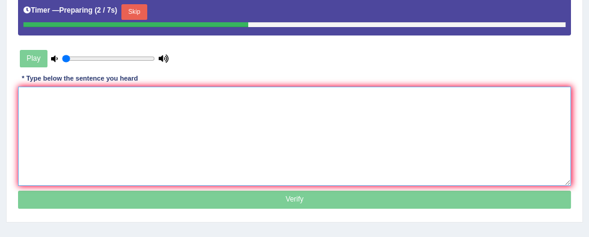
scroll to position [205, 0]
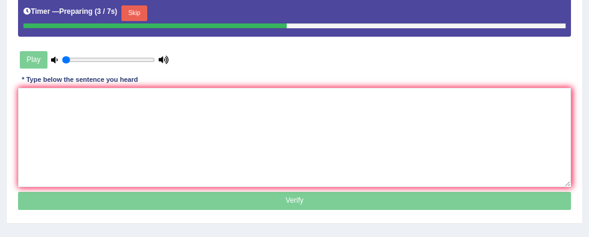
click at [136, 10] on button "Skip" at bounding box center [135, 13] width 26 height 16
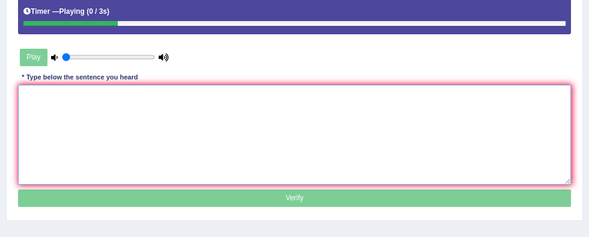
click at [473, 135] on textarea at bounding box center [295, 134] width 554 height 99
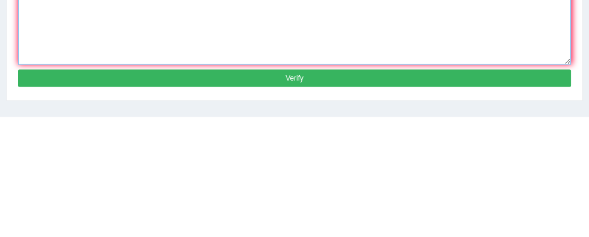
type textarea "Plants Planets are continued continue to grow throughout through out the planet…"
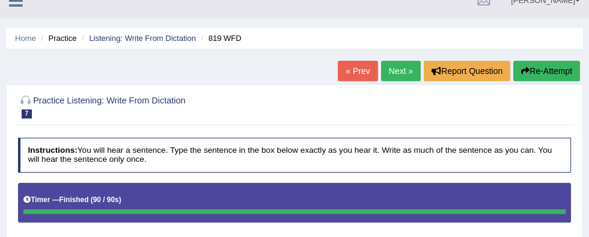
scroll to position [16, 0]
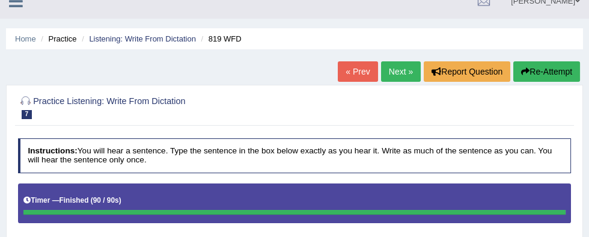
click at [401, 72] on link "Next »" at bounding box center [401, 71] width 40 height 20
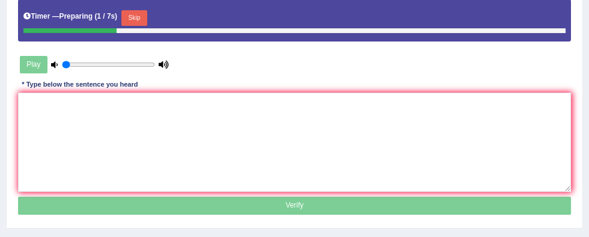
scroll to position [200, 0]
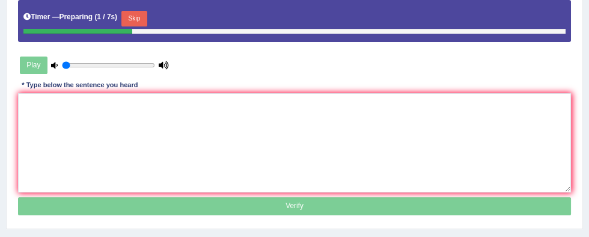
click at [129, 14] on button "Skip" at bounding box center [135, 19] width 26 height 16
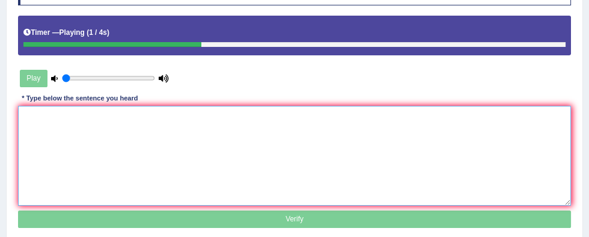
click at [497, 154] on textarea at bounding box center [295, 155] width 554 height 99
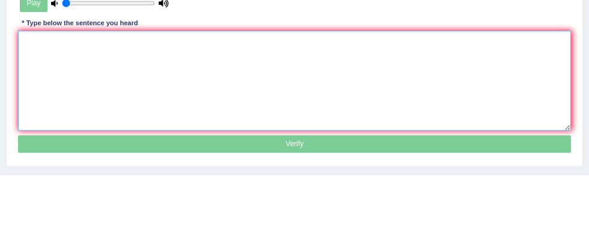
scroll to position [197, 0]
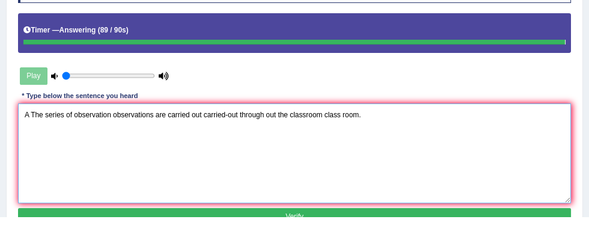
type textarea "A The series of observation observations are carried out carried-out through ou…"
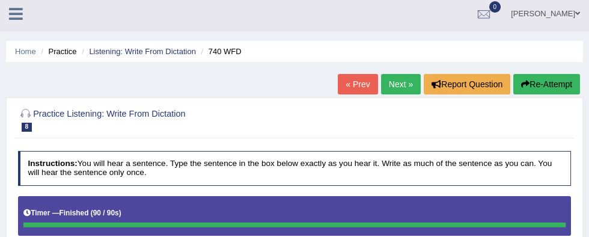
scroll to position [0, 0]
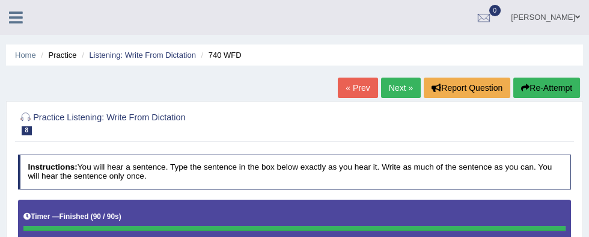
click at [391, 93] on link "Next »" at bounding box center [401, 88] width 40 height 20
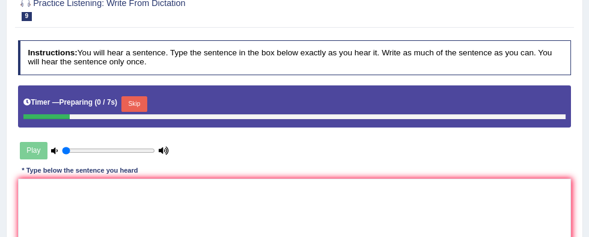
click at [138, 103] on button "Skip" at bounding box center [135, 104] width 26 height 16
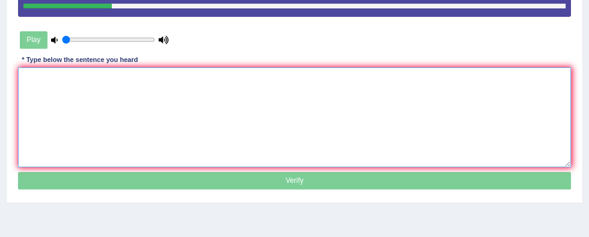
click at [470, 117] on textarea at bounding box center [295, 116] width 554 height 99
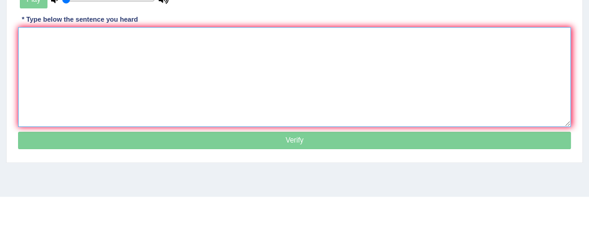
scroll to position [223, 0]
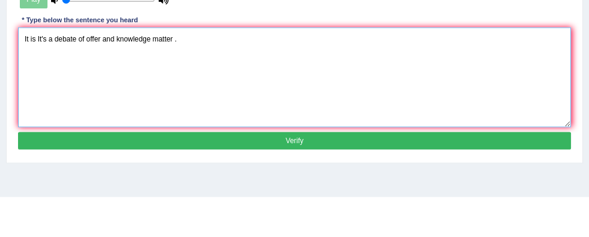
click at [172, 73] on textarea "It is It's a debate of offer and knowledge matter ." at bounding box center [295, 116] width 554 height 99
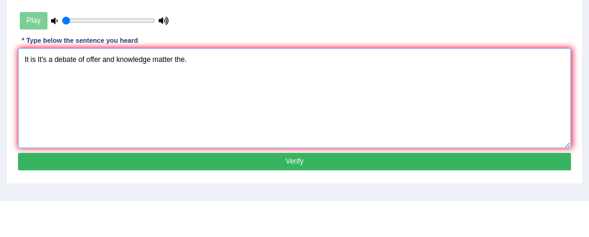
scroll to position [206, 0]
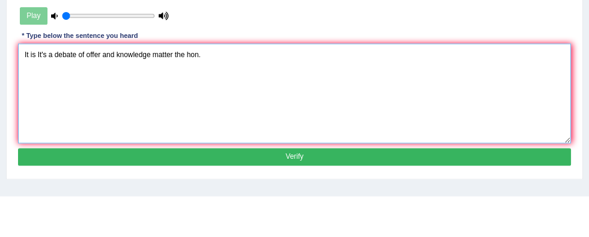
type textarea "It is It's a debate of offer and knowledge matter the hon."
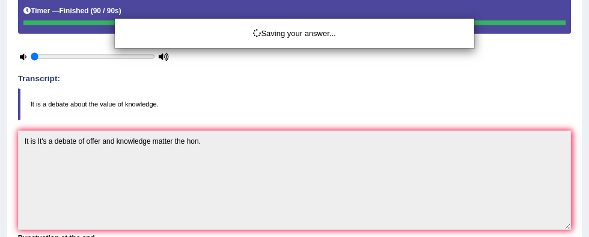
click at [508, 142] on div "Saving your answer..." at bounding box center [294, 118] width 589 height 237
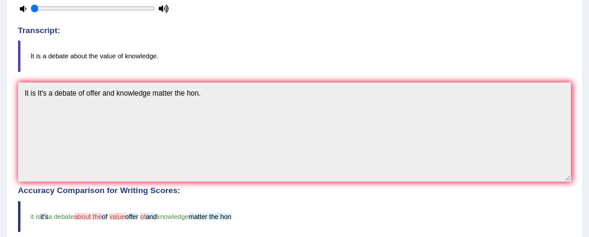
scroll to position [253, 0]
type input "0.45"
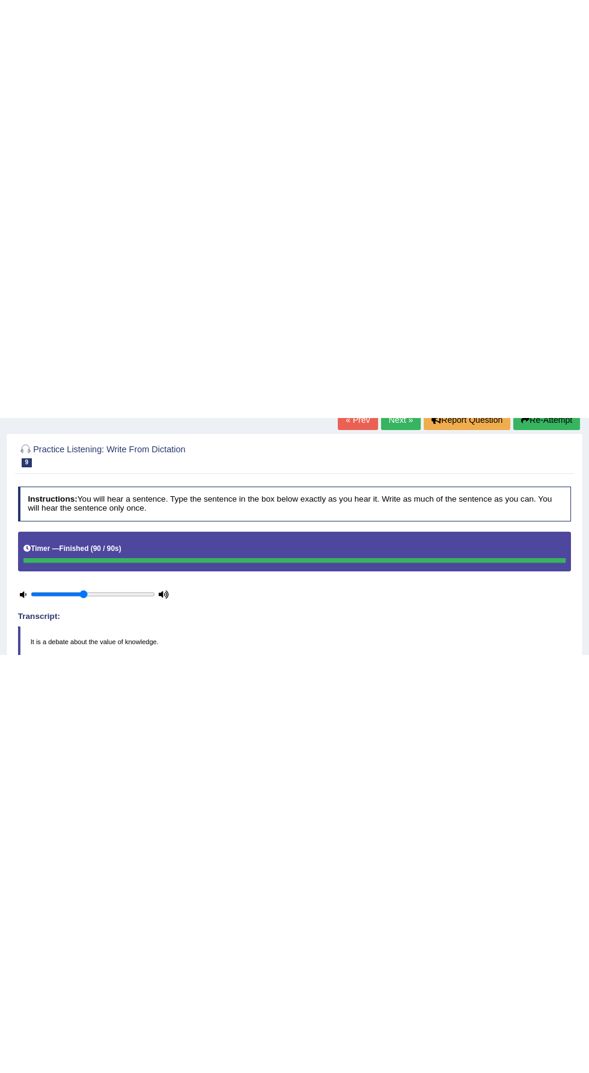
scroll to position [0, 0]
